Goal: Transaction & Acquisition: Book appointment/travel/reservation

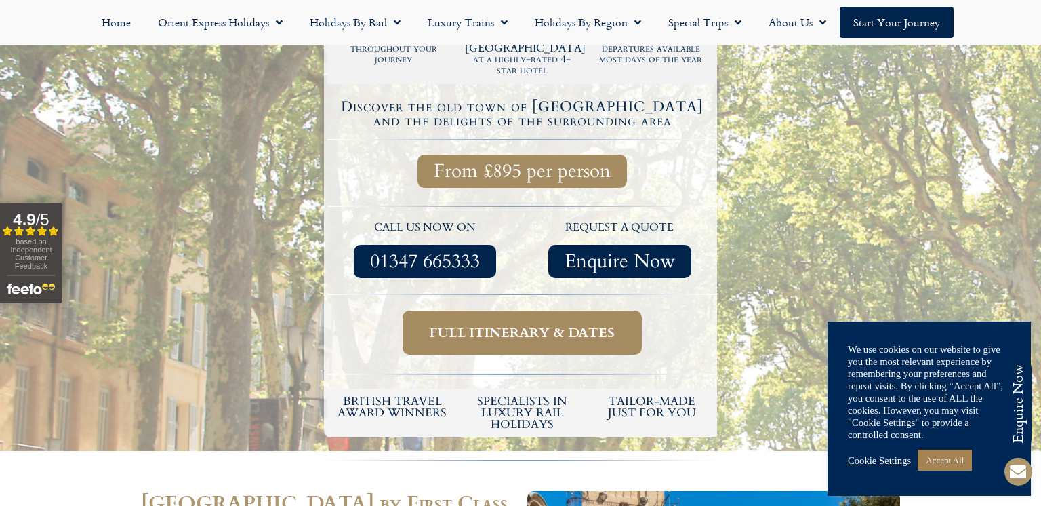
scroll to position [360, 0]
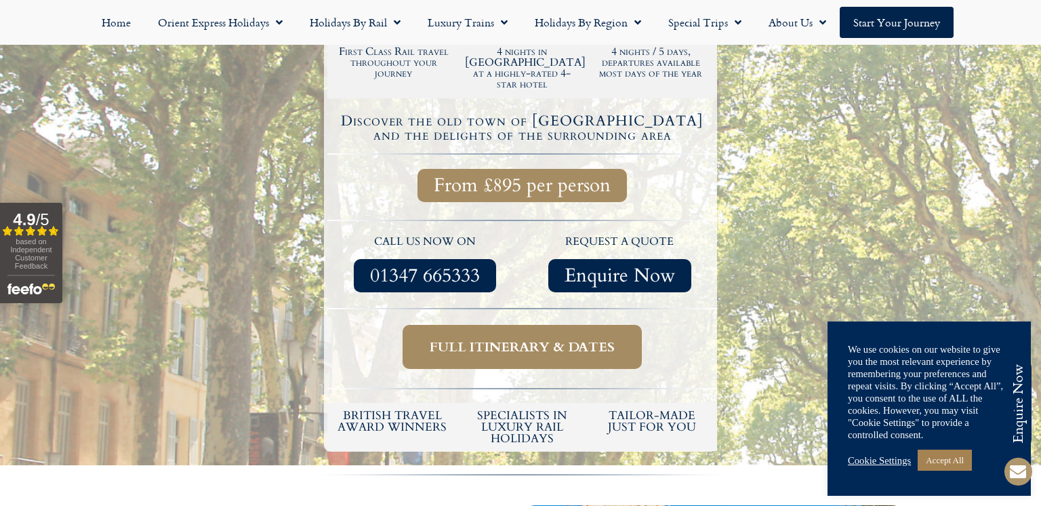
click at [504, 338] on span "Full itinerary & dates" at bounding box center [522, 346] width 185 height 17
click at [955, 460] on link "Accept All" at bounding box center [945, 459] width 54 height 21
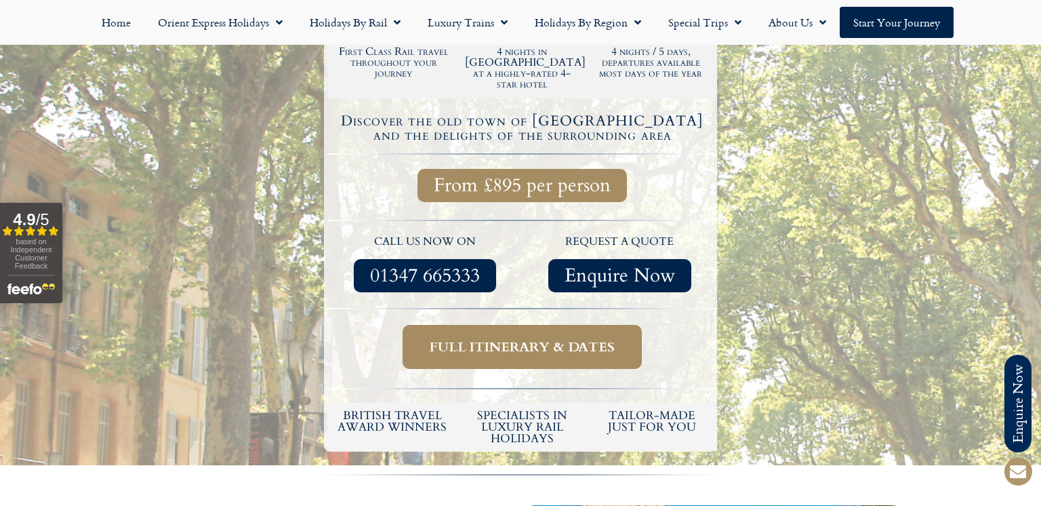
click at [548, 338] on span "Full itinerary & dates" at bounding box center [522, 346] width 185 height 17
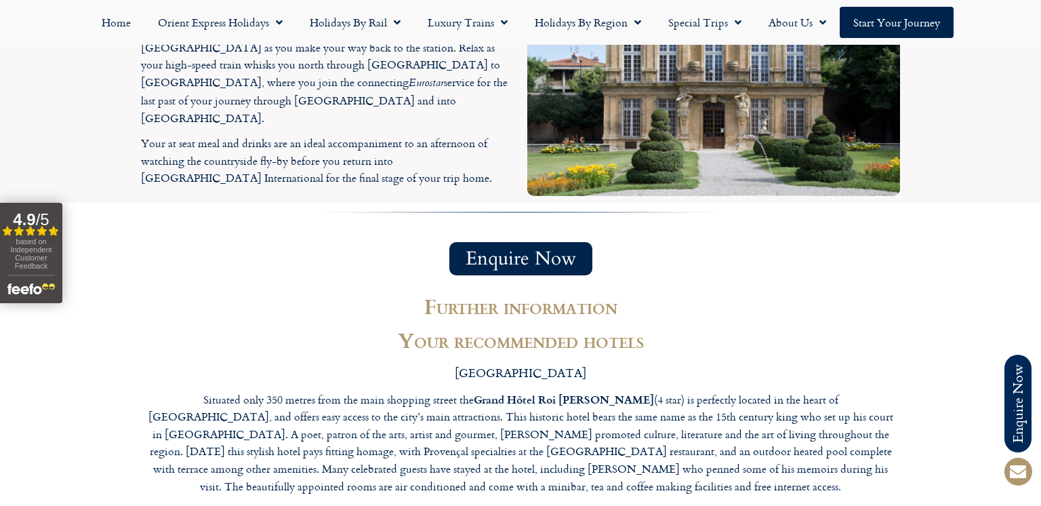
scroll to position [2366, 0]
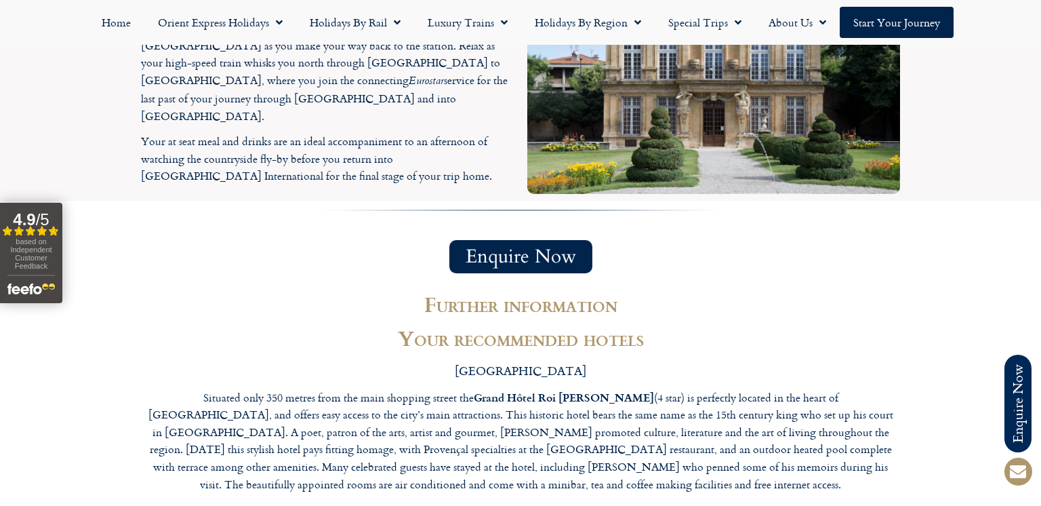
click at [523, 248] on span "Enquire Now" at bounding box center [521, 256] width 110 height 17
